Goal: Task Accomplishment & Management: Use online tool/utility

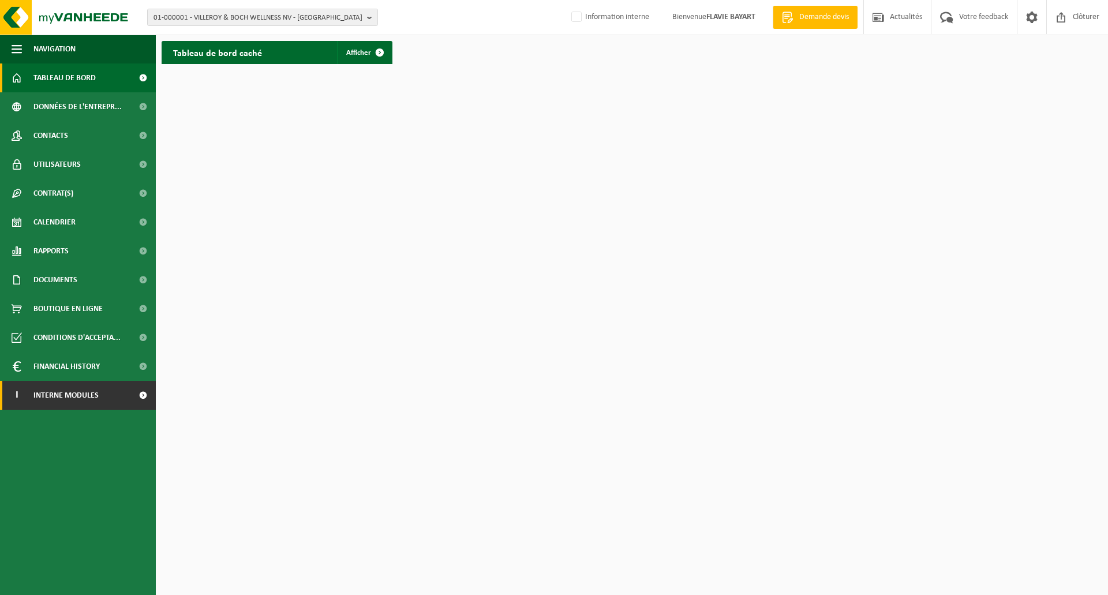
click at [137, 395] on span at bounding box center [143, 395] width 26 height 29
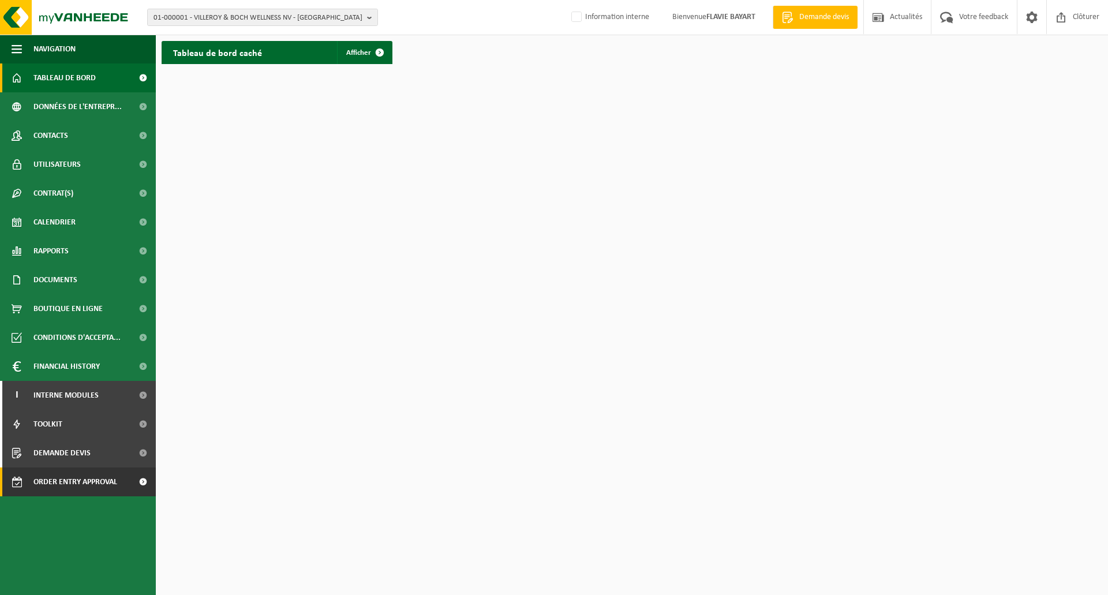
click at [103, 477] on span "Order entry approval" at bounding box center [75, 481] width 84 height 29
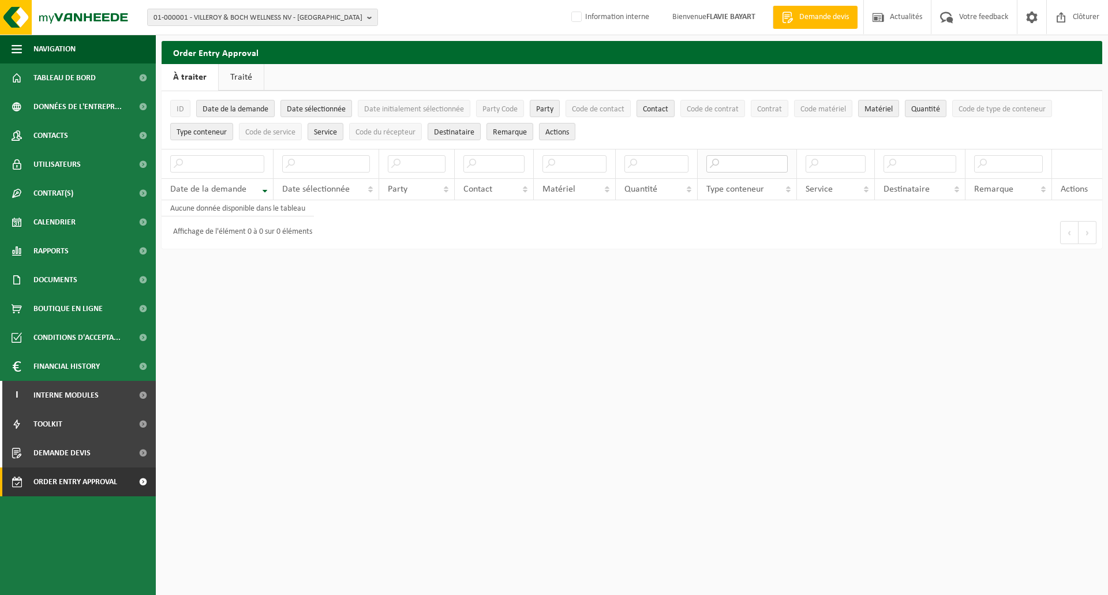
click at [736, 162] on input "text" at bounding box center [746, 163] width 81 height 17
click at [732, 165] on input "text" at bounding box center [746, 163] width 81 height 17
click at [359, 15] on span "01-000001 - VILLEROY & BOCH WELLNESS NV - [GEOGRAPHIC_DATA]" at bounding box center [257, 17] width 209 height 17
click at [237, 36] on input "text" at bounding box center [262, 36] width 225 height 14
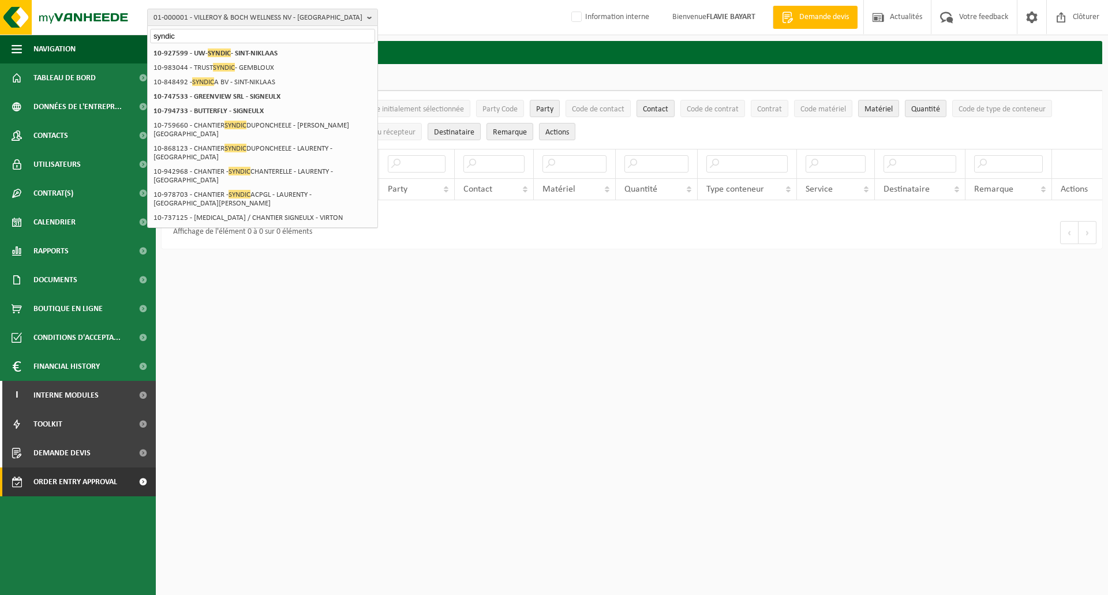
click at [194, 36] on input "syndic" at bounding box center [262, 36] width 225 height 14
drag, startPoint x: 194, startPoint y: 36, endPoint x: 121, endPoint y: 36, distance: 73.3
click at [121, 36] on div "01-000001 - VILLEROY & BOCH WELLNESS NV - ROESELARE syndic 01-000001 - VILLEROY…" at bounding box center [554, 130] width 1108 height 260
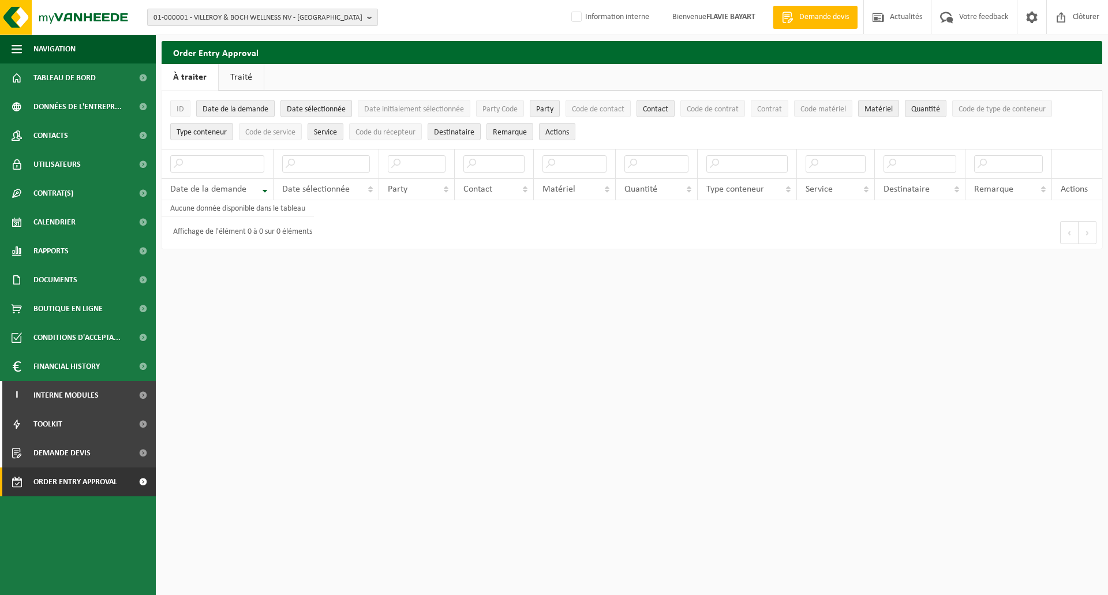
click at [360, 14] on span "01-000001 - VILLEROY & BOCH WELLNESS NV - [GEOGRAPHIC_DATA]" at bounding box center [257, 17] width 209 height 17
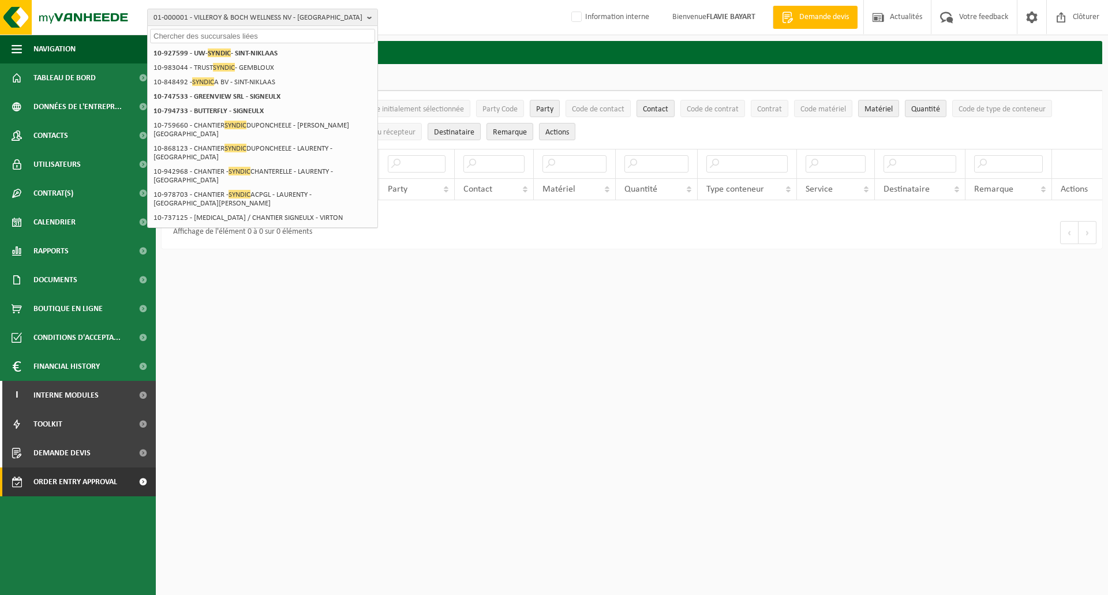
click at [190, 33] on input "text" at bounding box center [262, 36] width 225 height 14
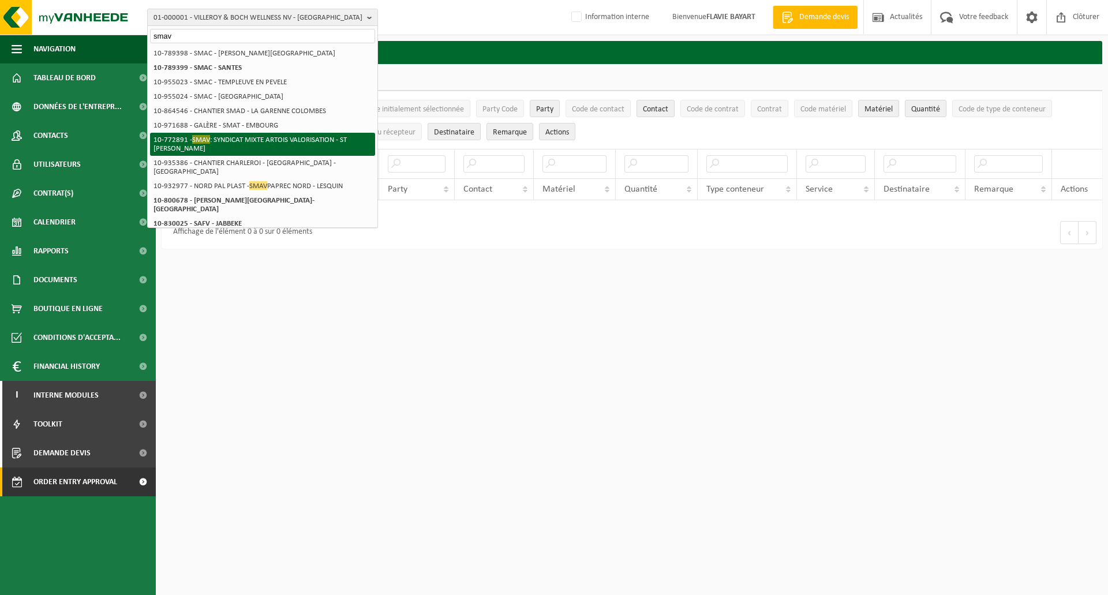
type input "smav"
click at [220, 141] on li "10-772891 - SMAV : SYNDICAT MIXTE ARTOIS VALORISATION - [GEOGRAPHIC_DATA][PERSO…" at bounding box center [262, 144] width 225 height 23
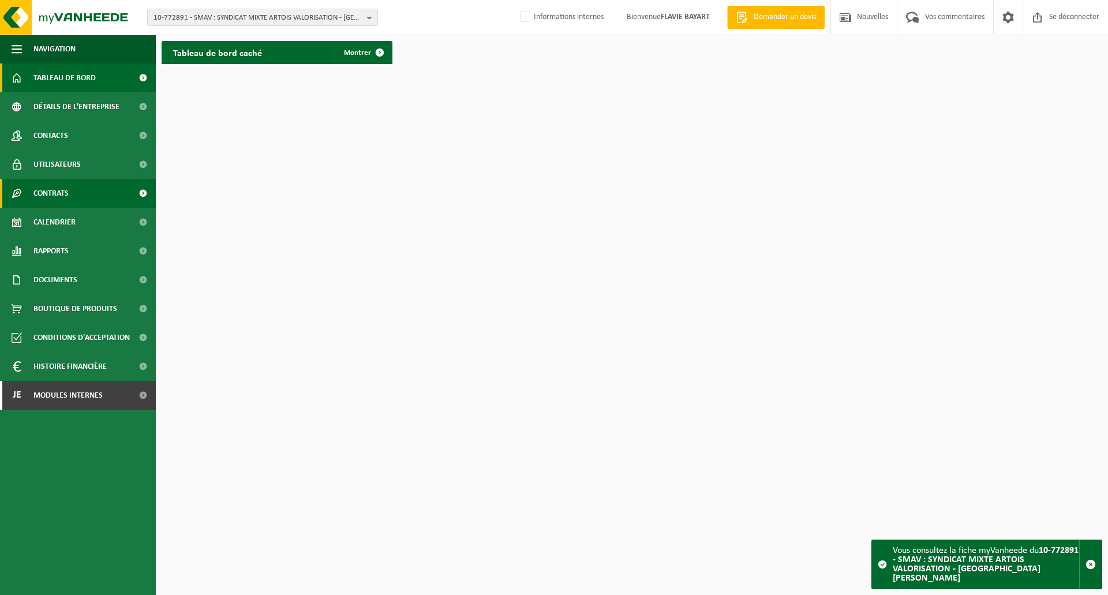
click at [119, 199] on link "Contrats" at bounding box center [78, 193] width 156 height 29
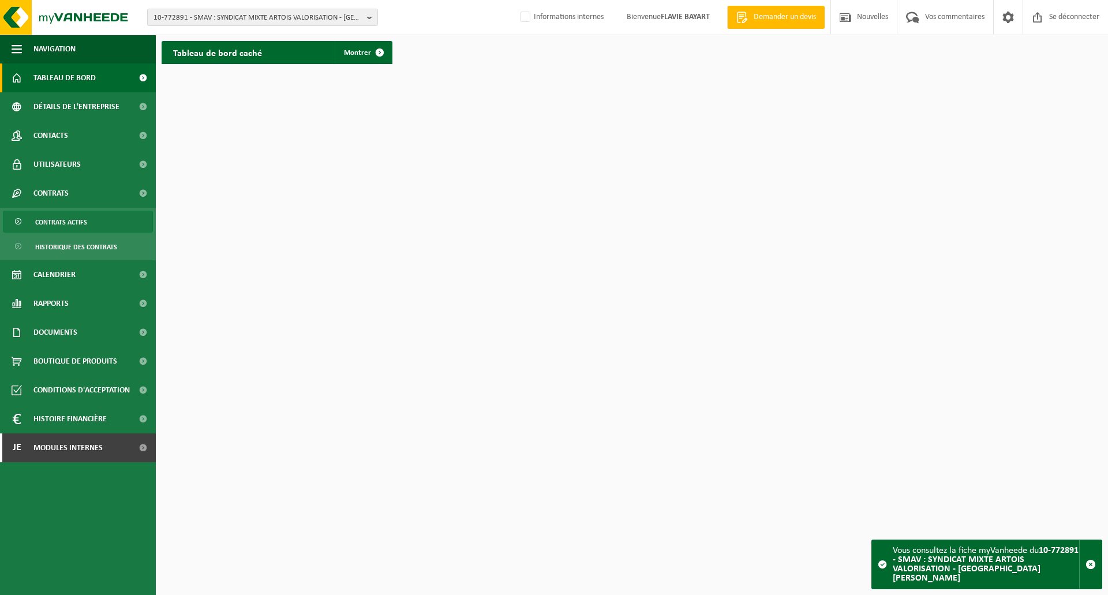
click at [70, 220] on font "Contrats actifs" at bounding box center [61, 222] width 52 height 7
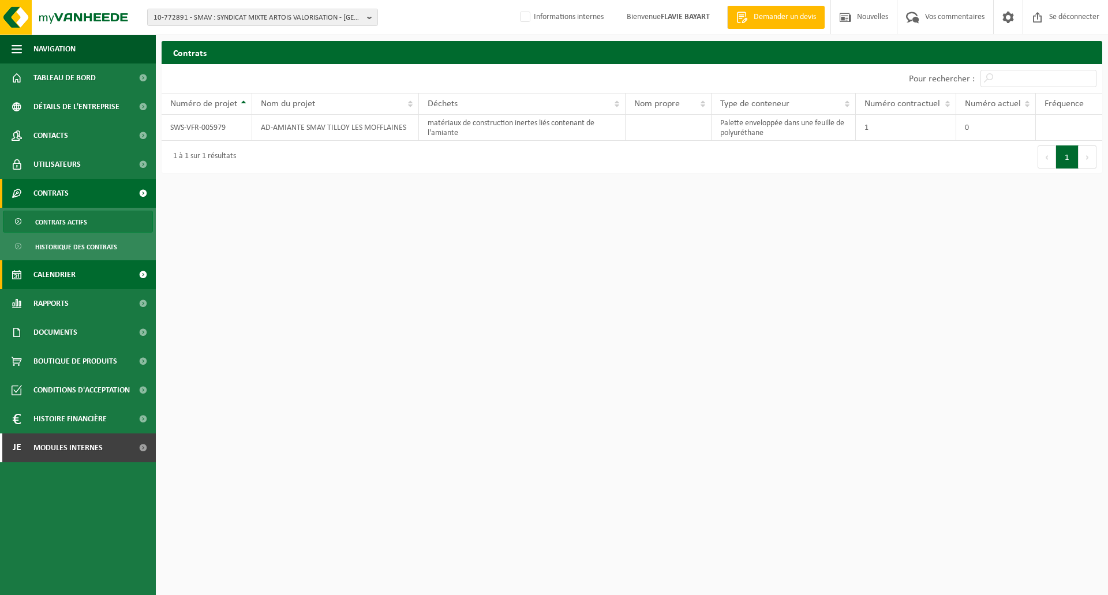
click at [111, 276] on link "Calendrier" at bounding box center [78, 274] width 156 height 29
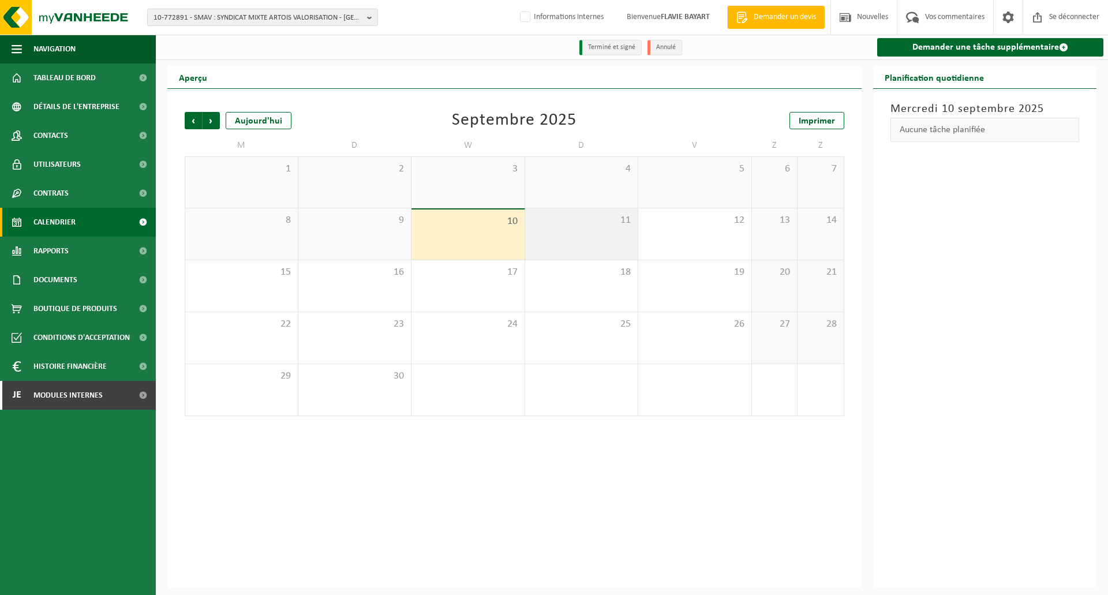
click at [584, 242] on div "11" at bounding box center [581, 233] width 113 height 51
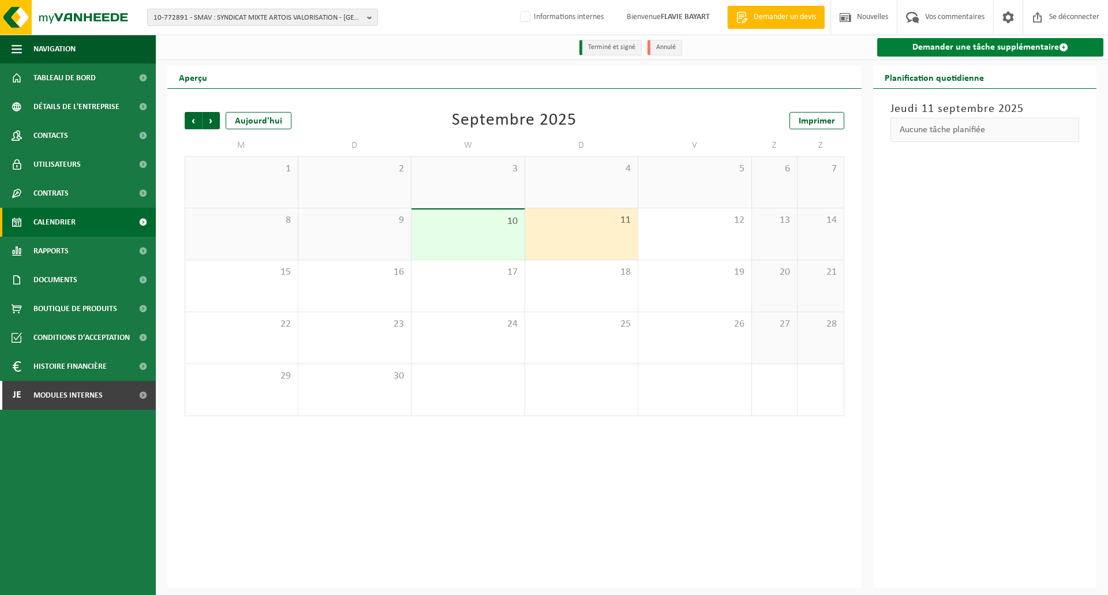
click at [996, 48] on font "Demander une tâche supplémentaire" at bounding box center [985, 47] width 147 height 9
